Goal: Share content: Share content

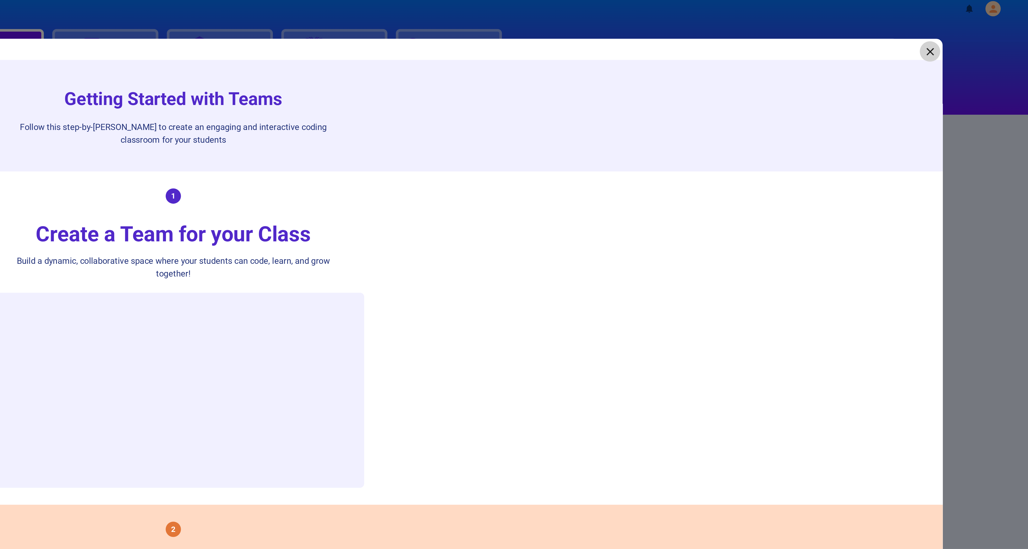
click at [971, 34] on icon at bounding box center [969, 35] width 8 height 8
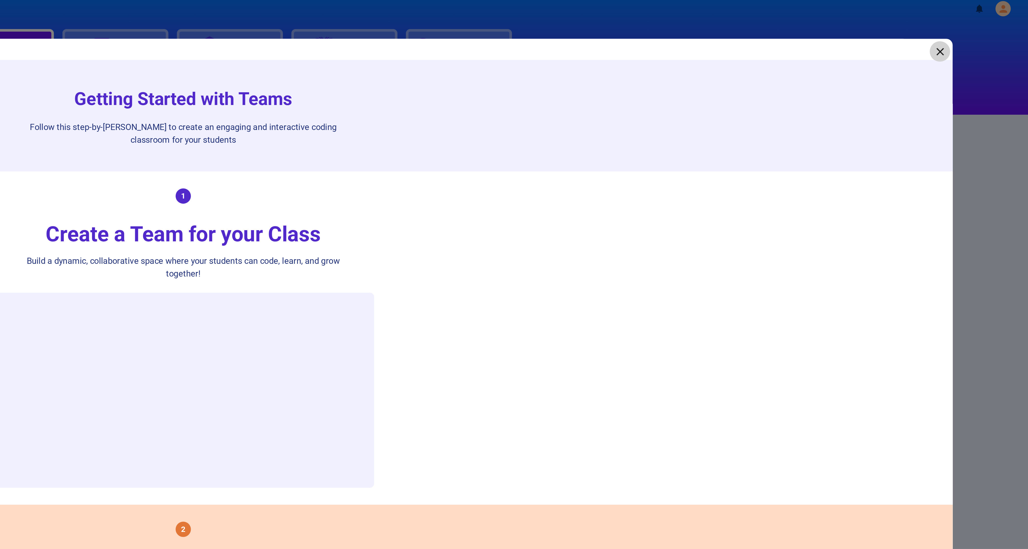
click at [970, 35] on icon at bounding box center [969, 35] width 8 height 8
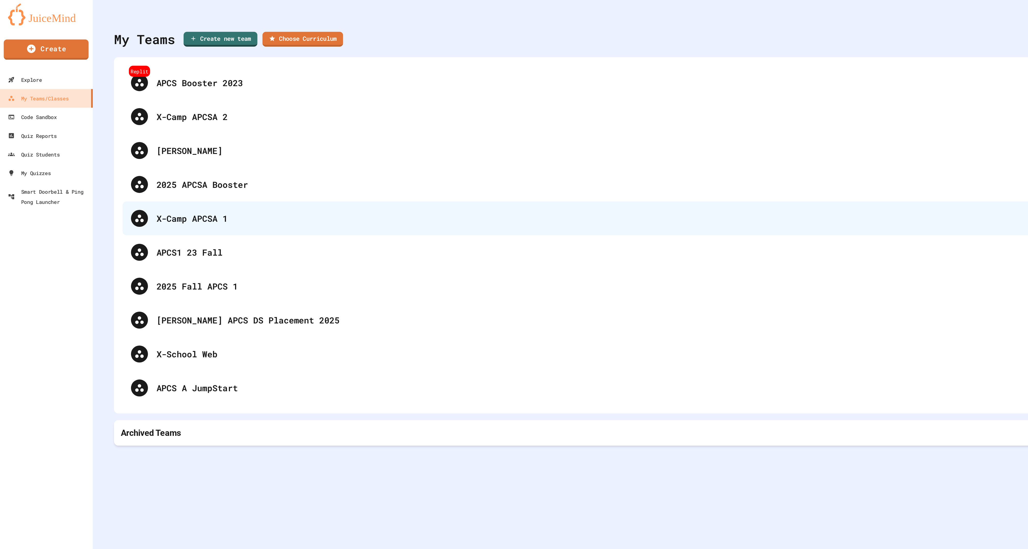
click at [126, 130] on div "X-Camp APCSA 1" at bounding box center [544, 134] width 900 height 8
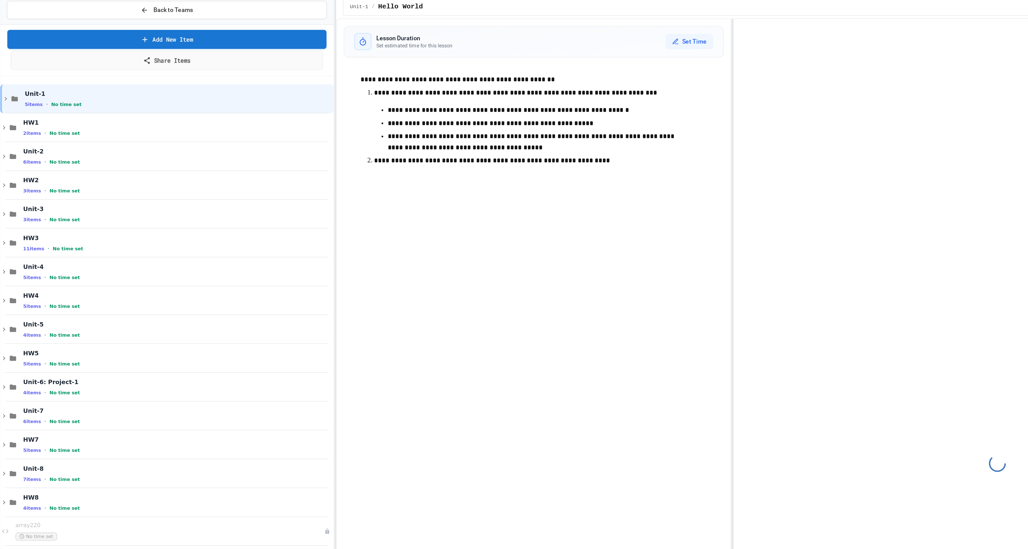
click at [109, 43] on link "Share Items" at bounding box center [101, 39] width 188 height 11
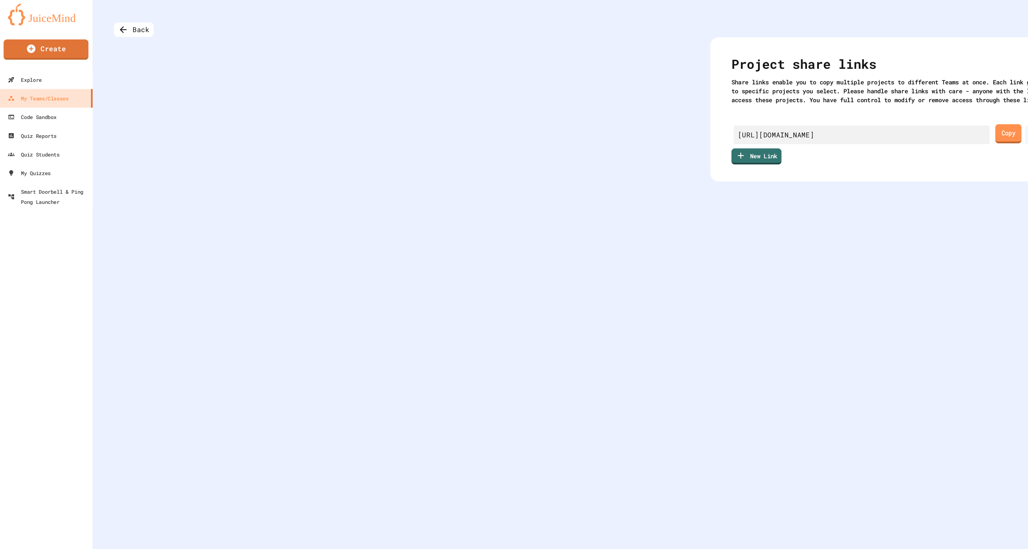
click at [608, 89] on link "Copy" at bounding box center [606, 83] width 16 height 11
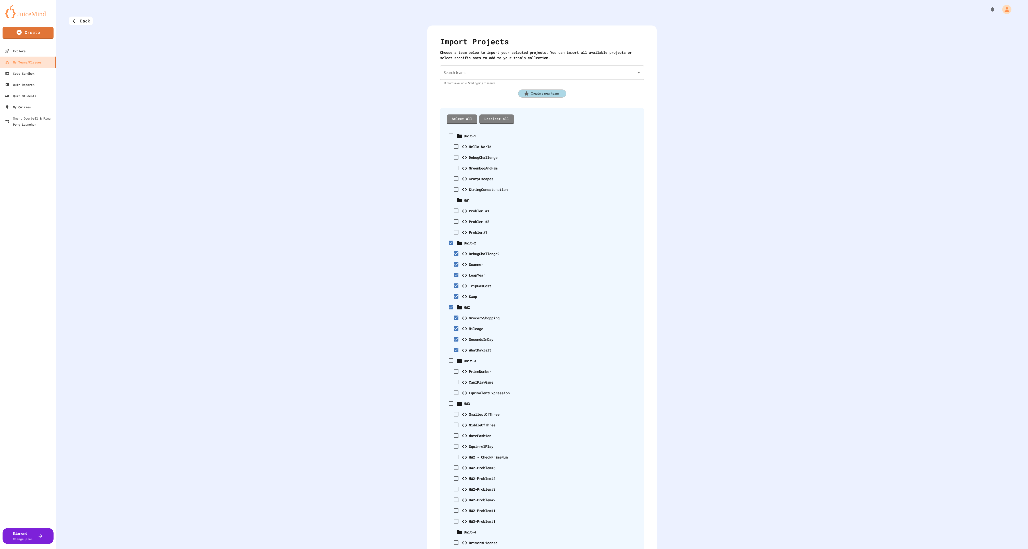
click at [639, 74] on icon "Open" at bounding box center [638, 73] width 6 height 6
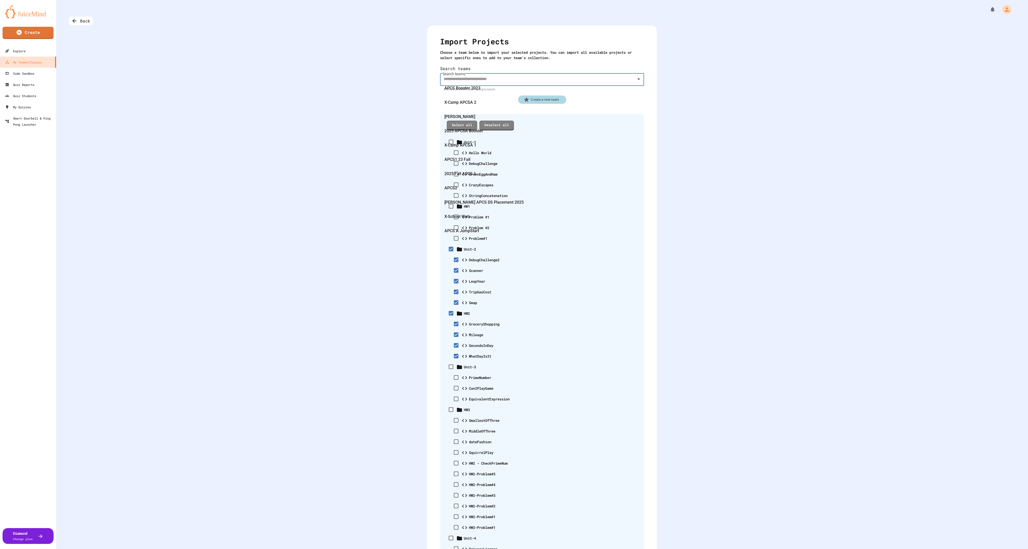
click at [506, 181] on div "2025 Fall APCS 1" at bounding box center [542, 174] width 204 height 14
type input "**********"
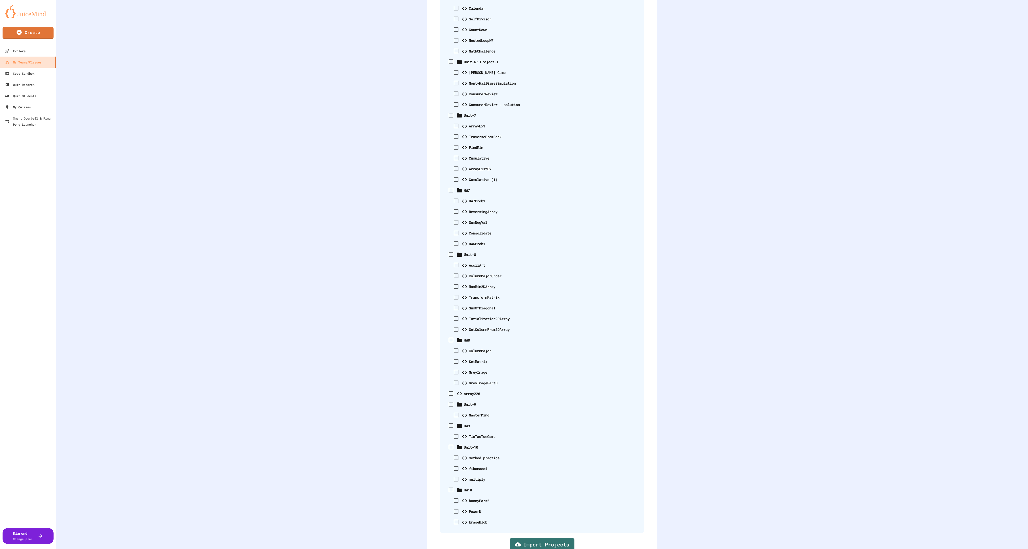
scroll to position [890, 0]
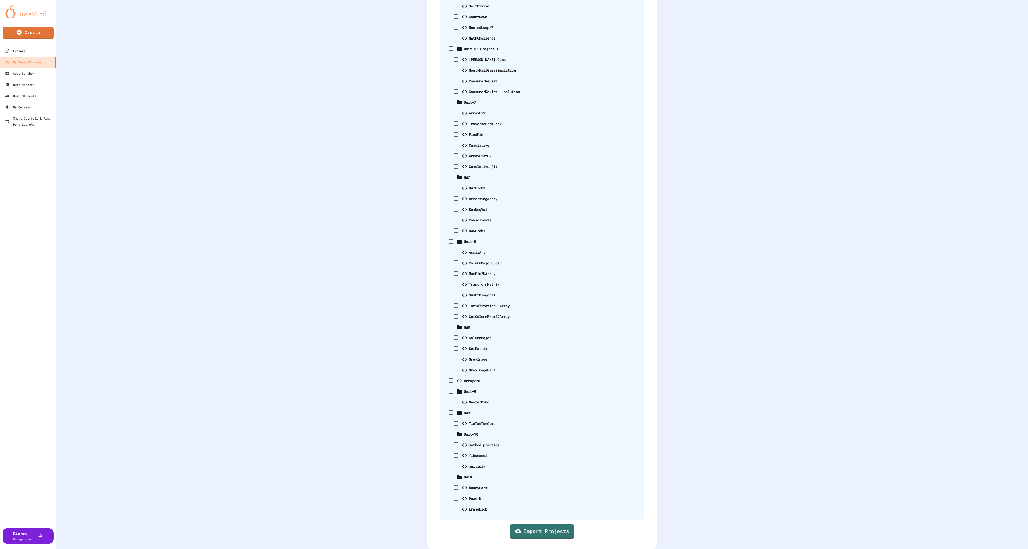
click at [542, 532] on link "Import Projects" at bounding box center [542, 531] width 64 height 15
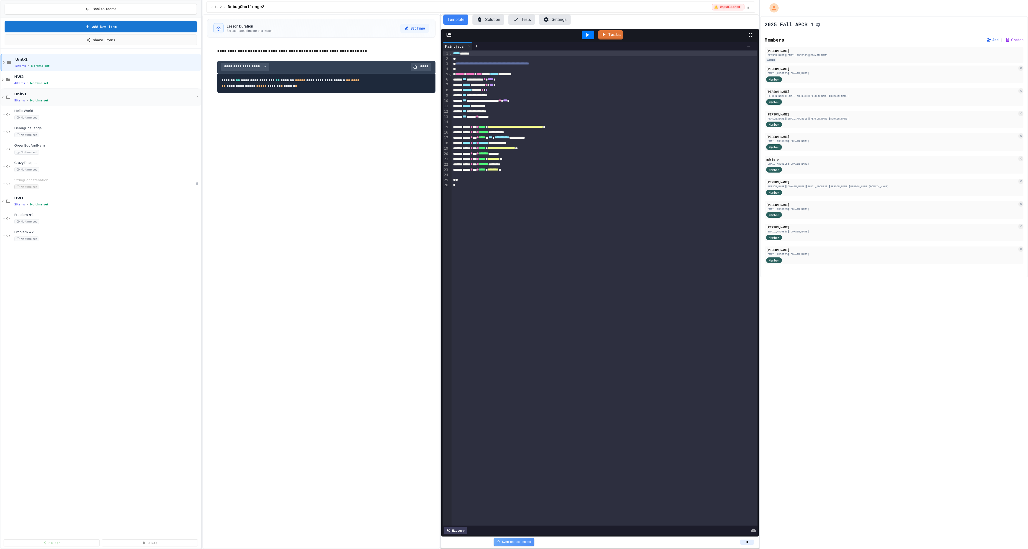
click at [4, 99] on icon at bounding box center [3, 97] width 5 height 5
click at [5, 117] on icon at bounding box center [3, 114] width 5 height 5
click at [4, 99] on icon at bounding box center [4, 97] width 5 height 5
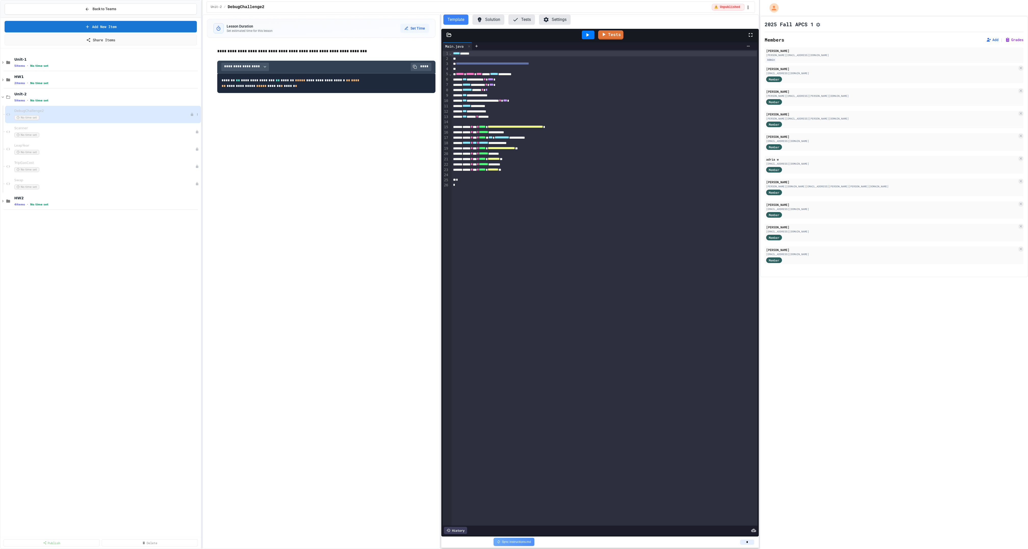
click at [63, 120] on div "DebugChallenge2 No time set" at bounding box center [102, 114] width 176 height 11
click at [57, 137] on div "No time set" at bounding box center [102, 135] width 176 height 5
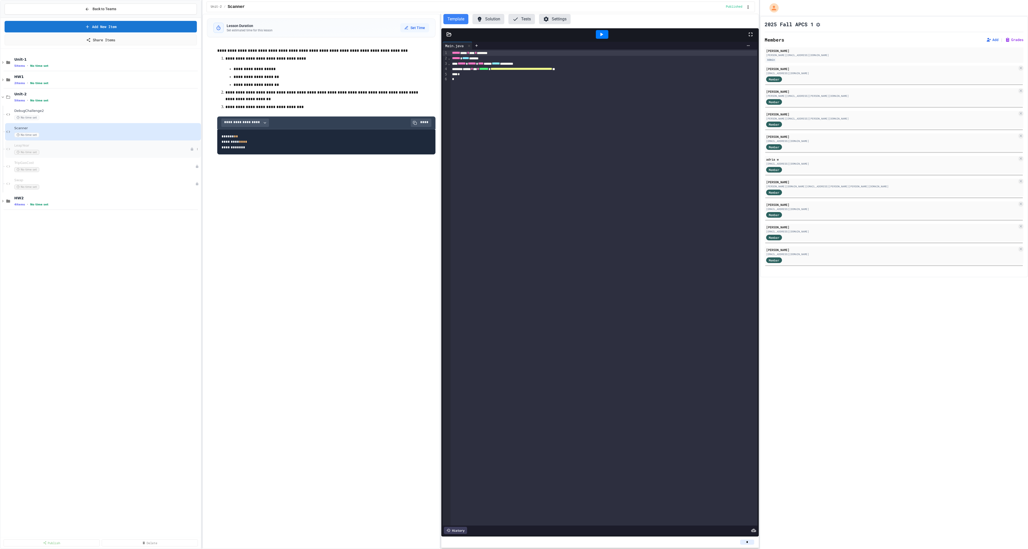
click at [65, 155] on div "No time set" at bounding box center [102, 152] width 176 height 5
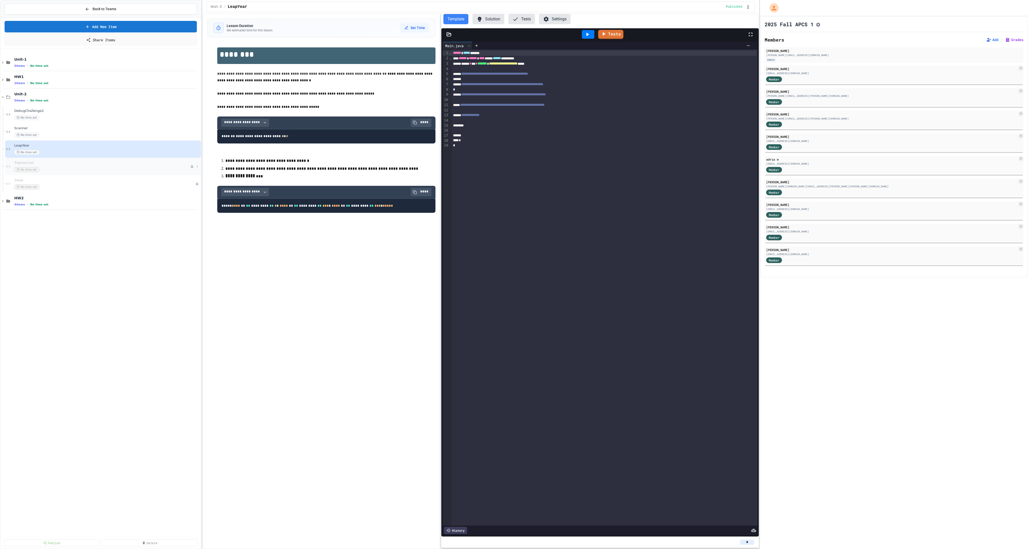
click at [69, 172] on div "No time set" at bounding box center [102, 169] width 176 height 5
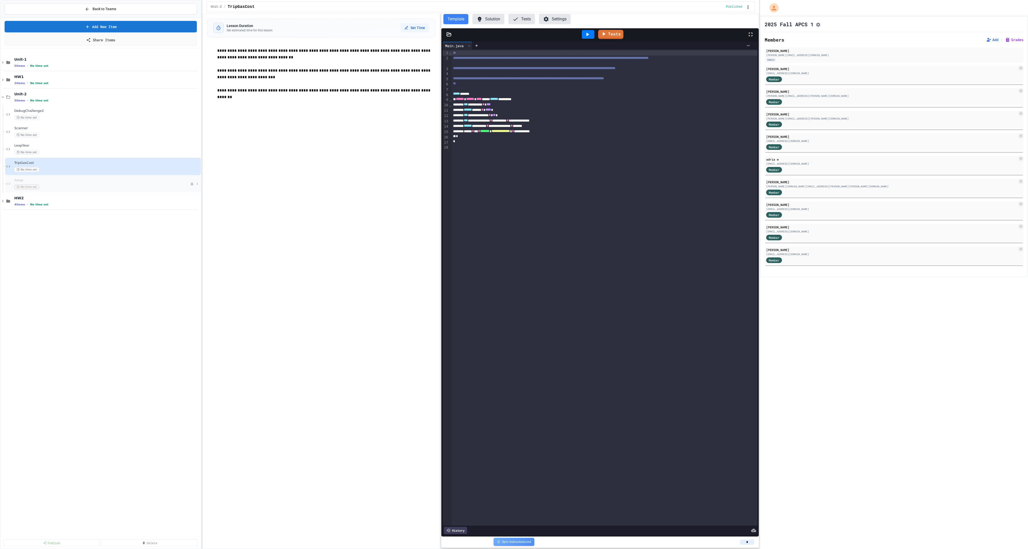
click at [60, 189] on div "Swap No time set" at bounding box center [102, 183] width 176 height 11
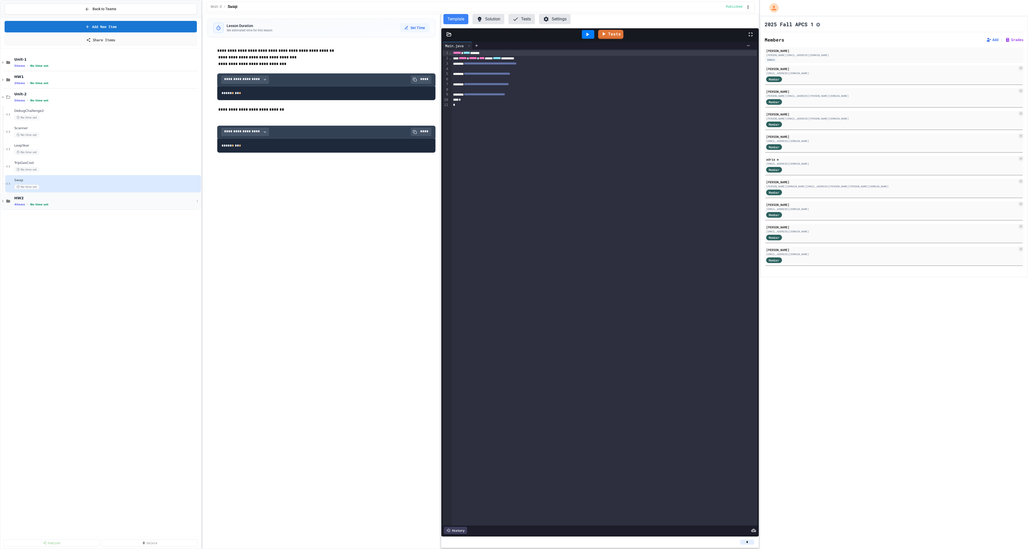
click at [5, 203] on icon at bounding box center [3, 201] width 5 height 5
click at [44, 217] on span "GroceryShopping" at bounding box center [102, 215] width 176 height 4
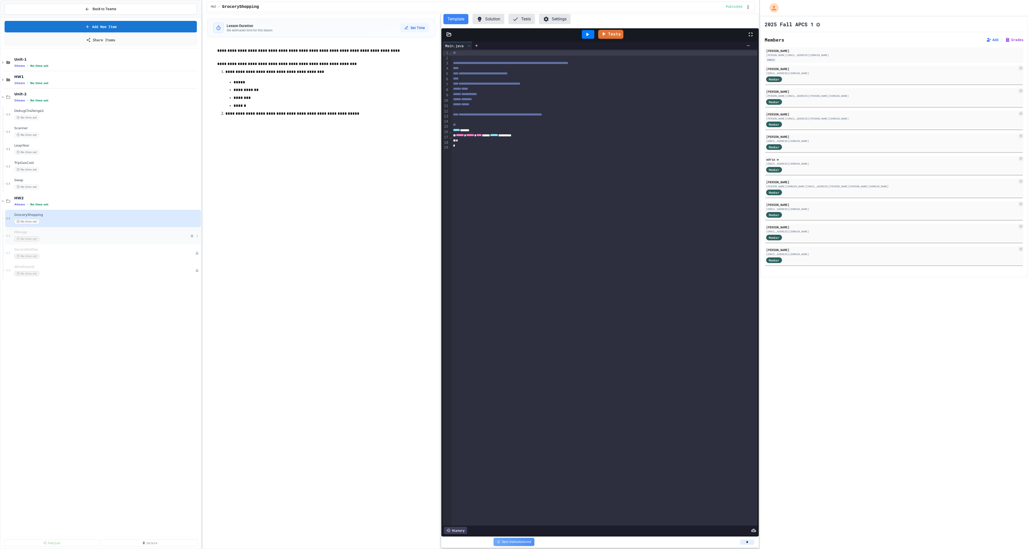
click at [79, 241] on div "Mileage No time set" at bounding box center [102, 235] width 176 height 11
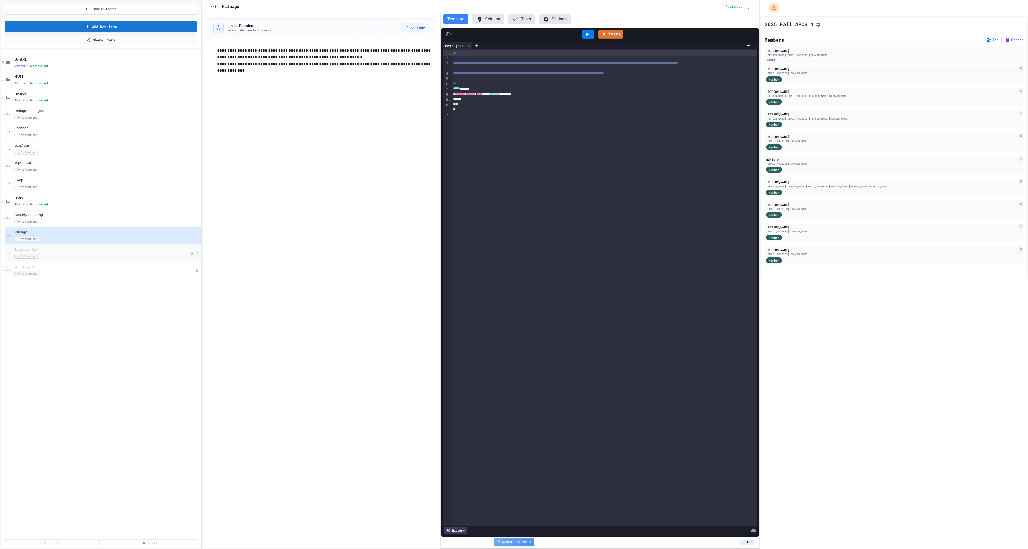
click at [53, 259] on div "No time set" at bounding box center [102, 256] width 176 height 5
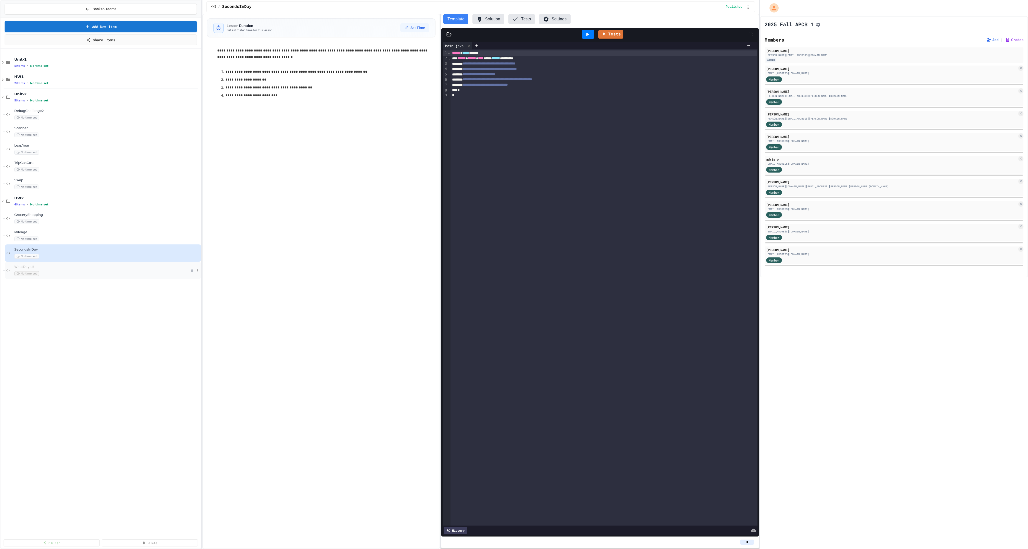
click at [63, 276] on div "No time set" at bounding box center [102, 273] width 176 height 5
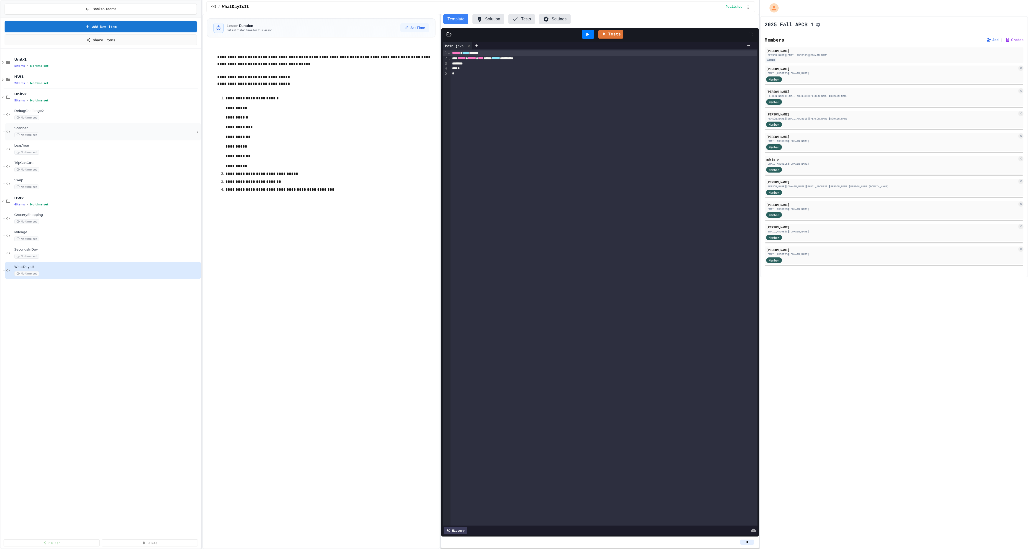
click at [48, 137] on div "No time set" at bounding box center [104, 135] width 180 height 5
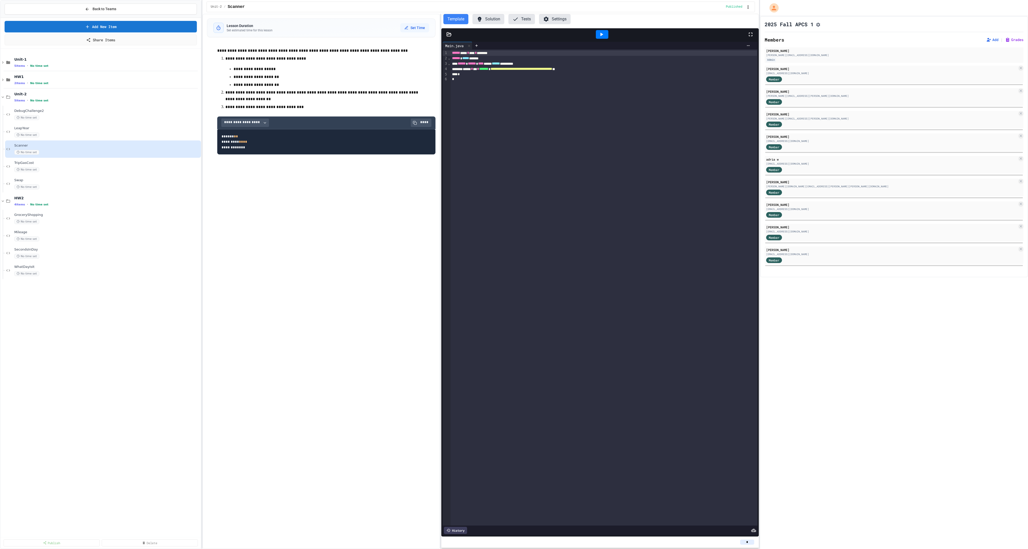
drag, startPoint x: 60, startPoint y: 168, endPoint x: 223, endPoint y: 7, distance: 229.6
click at [66, 120] on div "DebugChallenge2 No time set" at bounding box center [104, 114] width 180 height 11
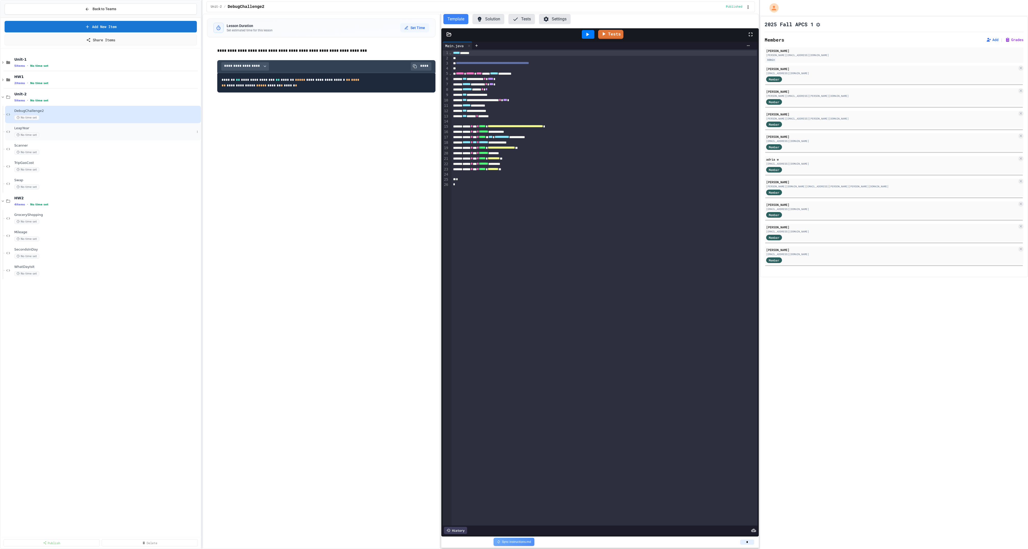
click at [39, 130] on span "LeapYear" at bounding box center [104, 128] width 180 height 4
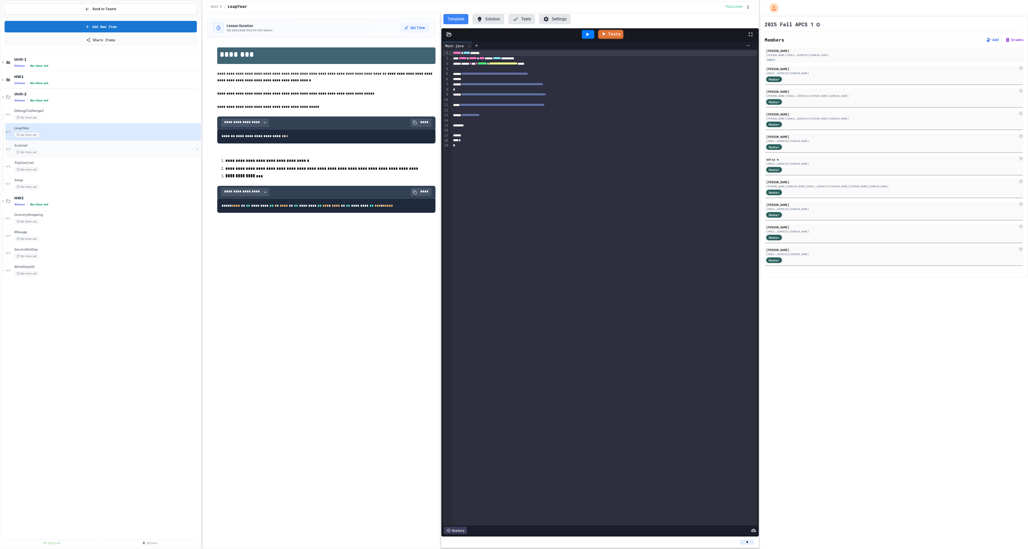
click at [60, 155] on div "No time set" at bounding box center [104, 152] width 180 height 5
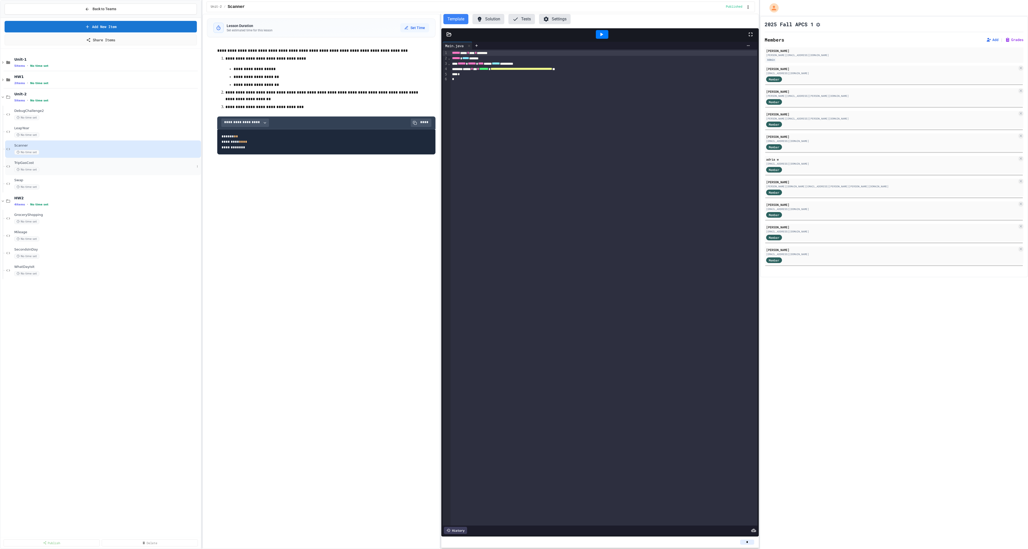
click at [88, 172] on div "No time set" at bounding box center [104, 169] width 180 height 5
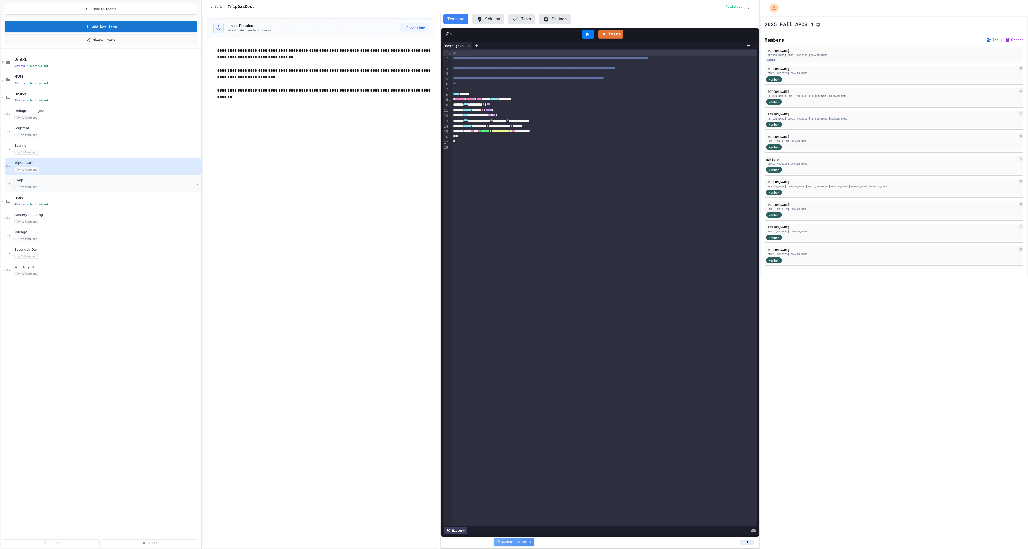
click at [53, 189] on div "No time set" at bounding box center [104, 187] width 180 height 5
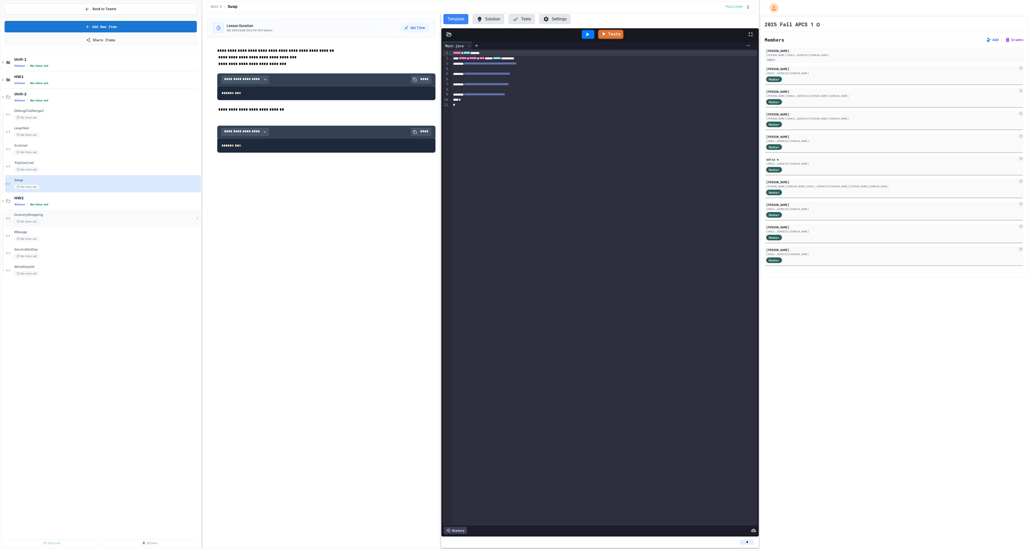
click at [79, 223] on div "GroceryShopping No time set" at bounding box center [104, 218] width 180 height 11
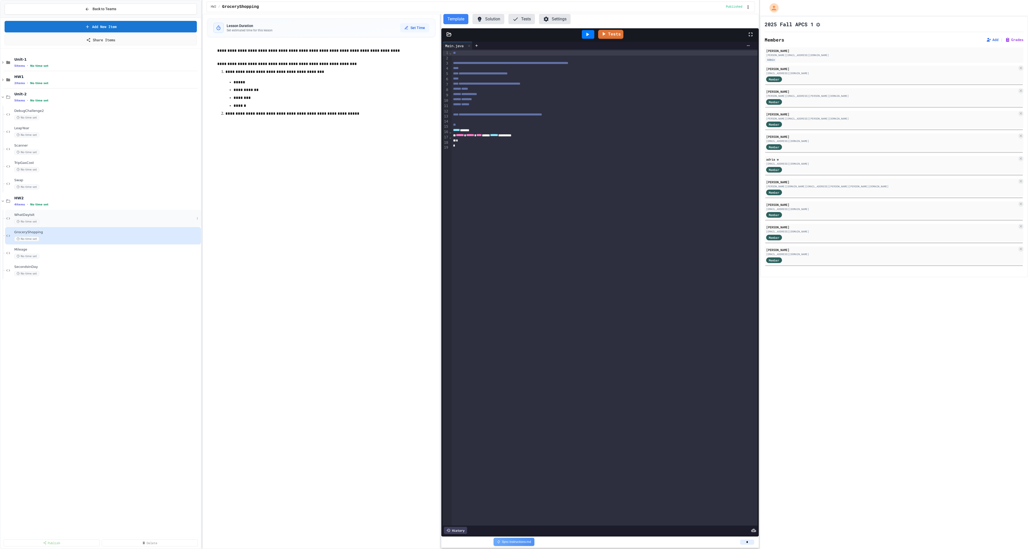
click at [68, 217] on span "WhatDayIsIt" at bounding box center [104, 215] width 180 height 4
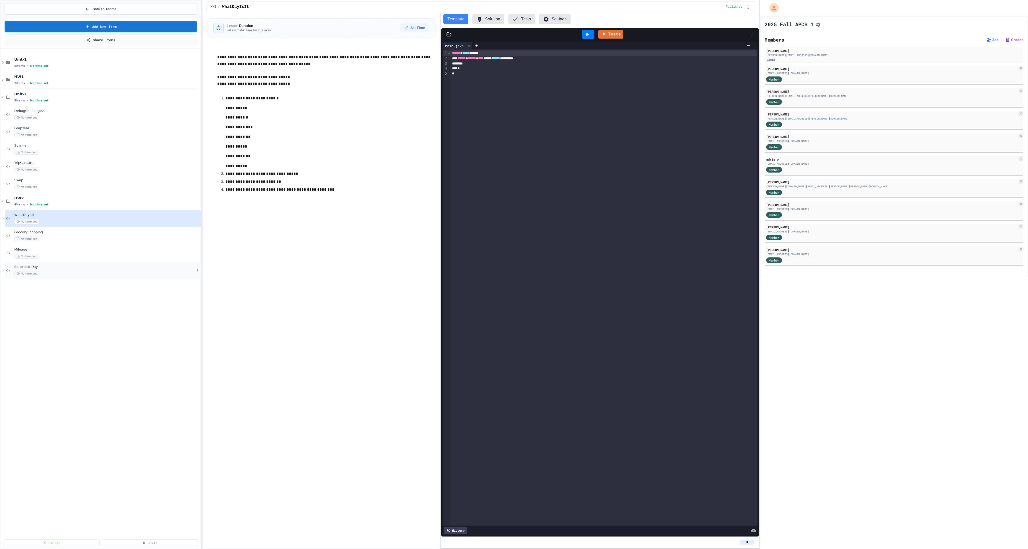
click at [57, 276] on div "No time set" at bounding box center [104, 273] width 180 height 5
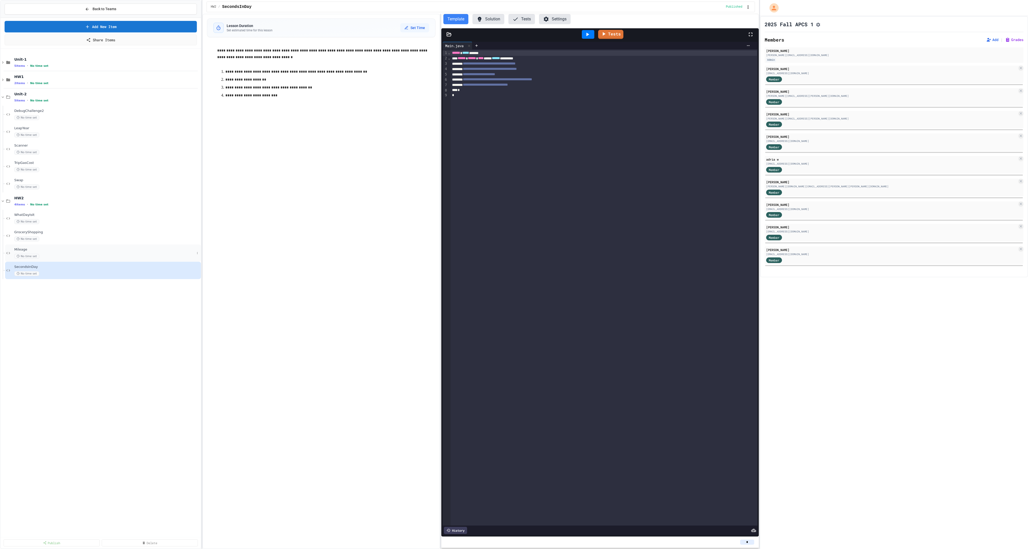
click at [77, 252] on span "Mileage" at bounding box center [104, 249] width 180 height 4
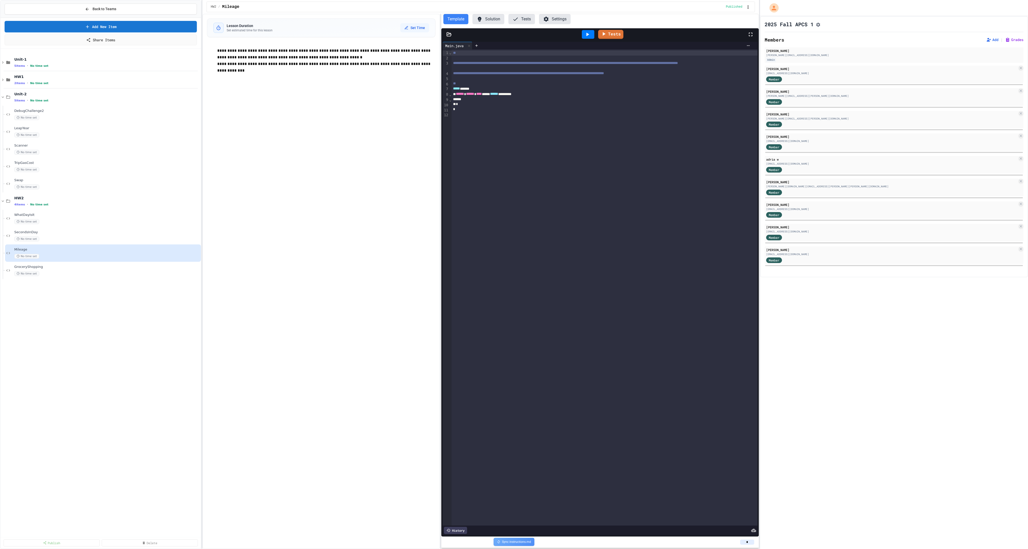
drag, startPoint x: 54, startPoint y: 276, endPoint x: 430, endPoint y: 0, distance: 466.9
click at [78, 276] on div "No time set" at bounding box center [104, 273] width 180 height 5
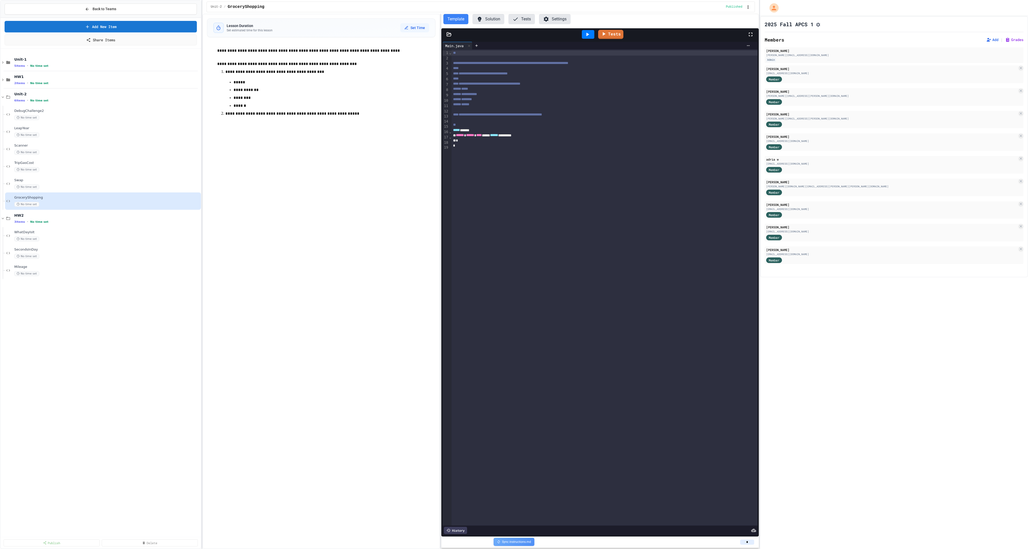
drag, startPoint x: 71, startPoint y: 277, endPoint x: 85, endPoint y: 1, distance: 276.4
